Goal: Task Accomplishment & Management: Complete application form

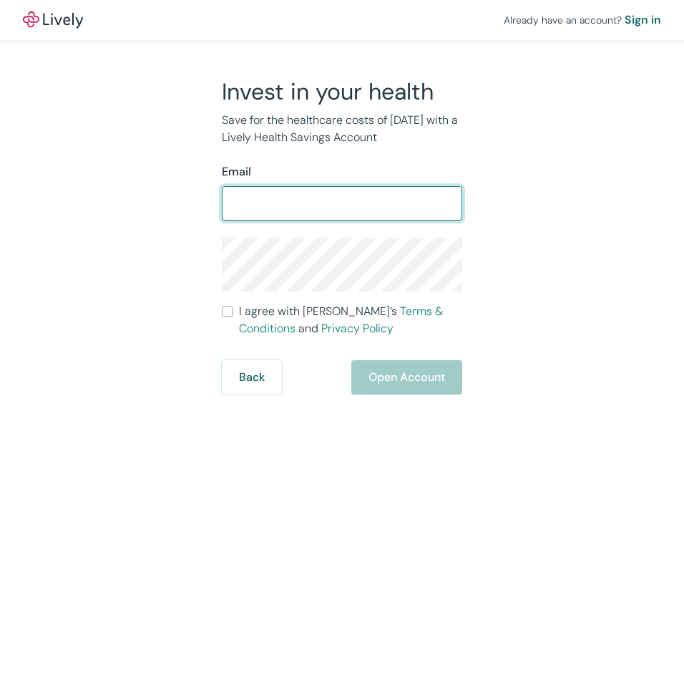
click at [236, 203] on input "Email" at bounding box center [342, 203] width 240 height 29
type input "[EMAIL_ADDRESS][DOMAIN_NAME]"
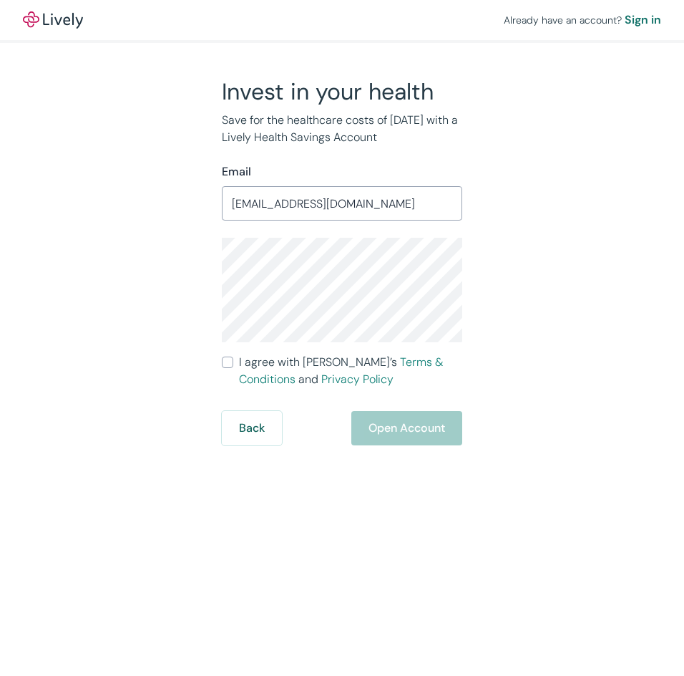
click at [357, 418] on div "Back Open Account" at bounding box center [342, 428] width 240 height 34
drag, startPoint x: 269, startPoint y: 368, endPoint x: 277, endPoint y: 374, distance: 10.2
click at [269, 368] on span "I agree with Lively’s Terms & Conditions and Privacy Policy" at bounding box center [350, 370] width 223 height 34
click at [233, 368] on input "I agree with Lively’s Terms & Conditions and Privacy Policy" at bounding box center [227, 361] width 11 height 11
checkbox input "true"
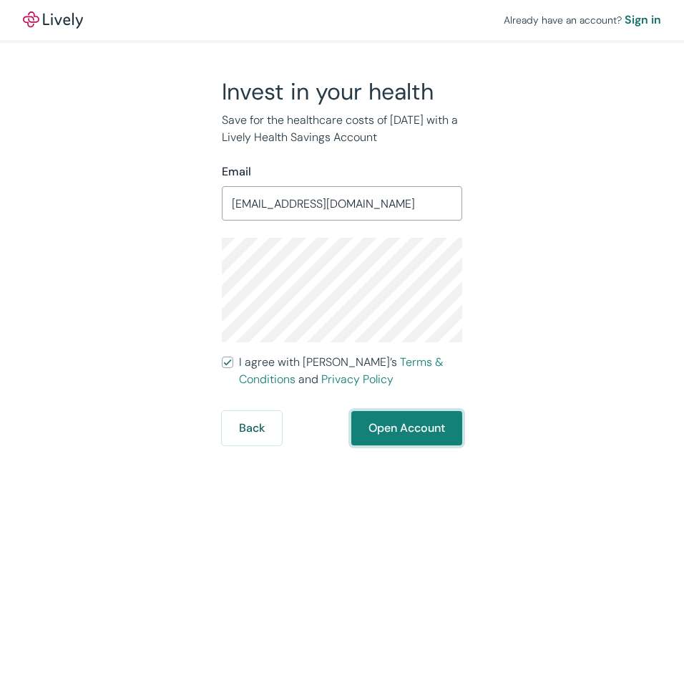
click at [388, 426] on button "Open Account" at bounding box center [406, 428] width 111 height 34
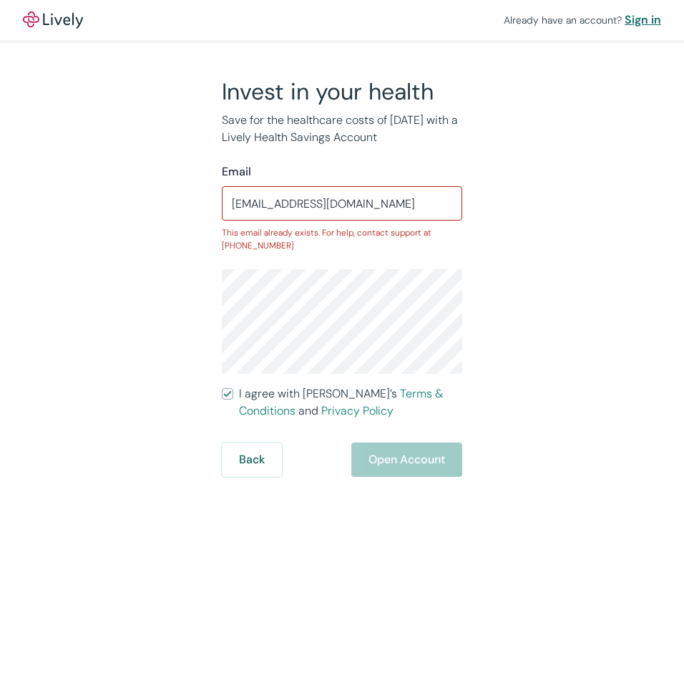
click at [637, 24] on div "Sign in" at bounding box center [643, 19] width 36 height 17
